Goal: Transaction & Acquisition: Book appointment/travel/reservation

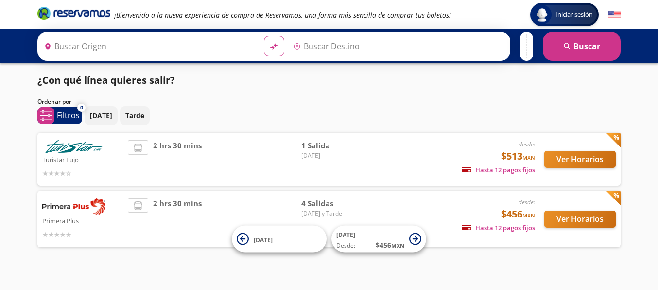
type input "La Piedad, [GEOGRAPHIC_DATA]"
type input "[GEOGRAPHIC_DATA], [GEOGRAPHIC_DATA]"
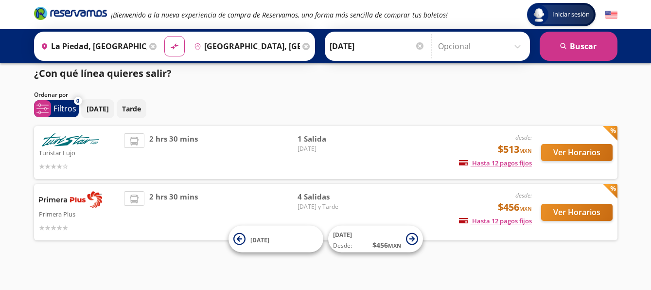
scroll to position [11, 0]
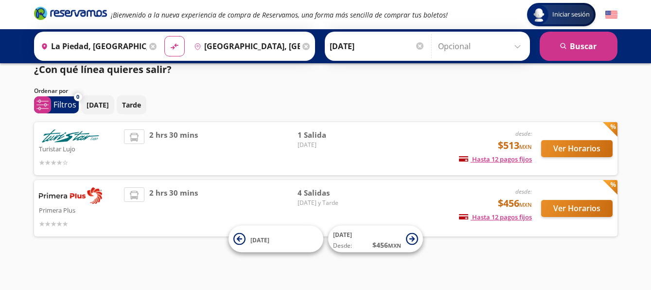
click at [57, 197] on img at bounding box center [70, 195] width 63 height 17
click at [577, 207] on button "Ver Horarios" at bounding box center [576, 208] width 71 height 17
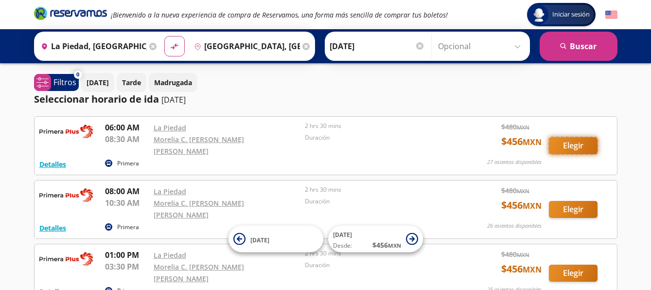
click at [565, 141] on button "Elegir" at bounding box center [573, 145] width 49 height 17
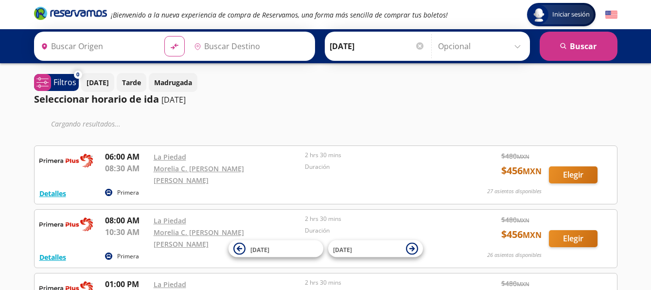
type input "La Piedad, [GEOGRAPHIC_DATA]"
type input "[GEOGRAPHIC_DATA], [GEOGRAPHIC_DATA]"
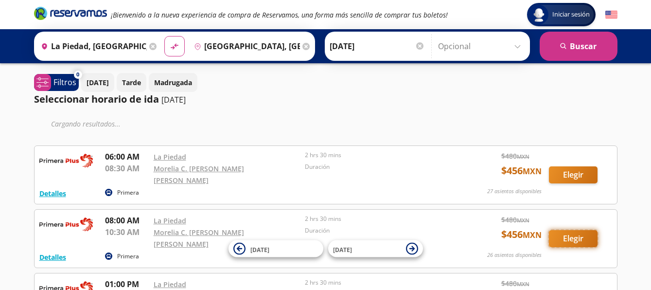
click at [580, 230] on button "Elegir" at bounding box center [573, 238] width 49 height 17
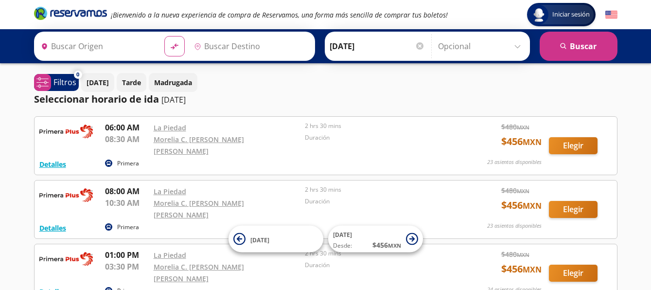
type input "La Piedad, [GEOGRAPHIC_DATA]"
type input "[GEOGRAPHIC_DATA], [GEOGRAPHIC_DATA]"
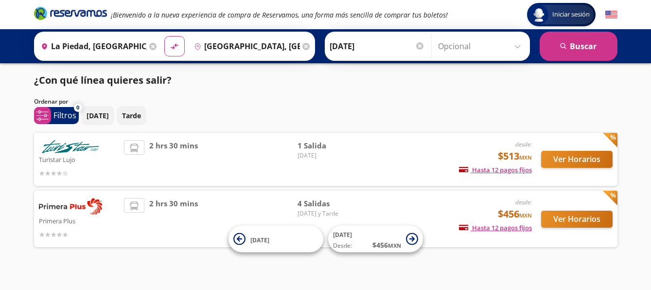
scroll to position [11, 0]
